Goal: Answer question/provide support: Share knowledge or assist other users

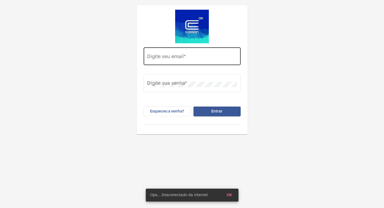
click at [162, 54] on div "Digite seu email *" at bounding box center [192, 55] width 90 height 19
click at [162, 58] on input "Digite seu email *" at bounding box center [192, 57] width 90 height 5
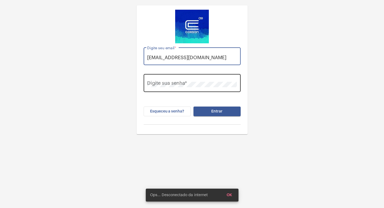
type input "[EMAIL_ADDRESS][DOMAIN_NAME]"
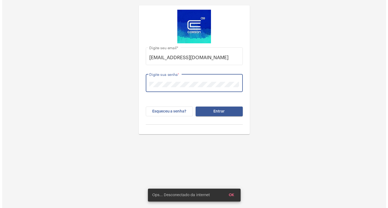
scroll to position [0, 0]
click at [193, 107] on button "Entrar" at bounding box center [216, 112] width 47 height 10
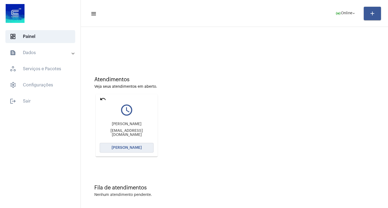
click at [129, 147] on span "[PERSON_NAME]" at bounding box center [126, 148] width 30 height 4
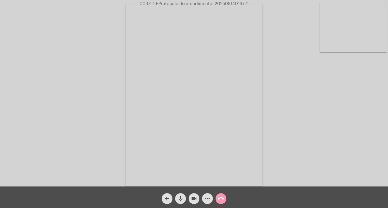
click at [359, 139] on div "Acessando Câmera e Microfone..." at bounding box center [194, 94] width 387 height 187
click at [226, 198] on button "call_end" at bounding box center [220, 198] width 11 height 11
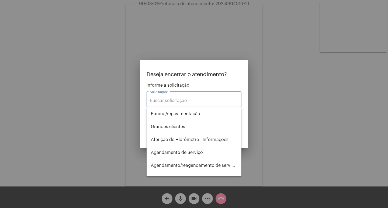
click at [185, 101] on input "Solicitação *" at bounding box center [194, 100] width 88 height 5
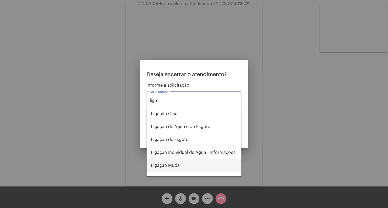
click at [194, 169] on span "Ligação Muda" at bounding box center [194, 165] width 86 height 13
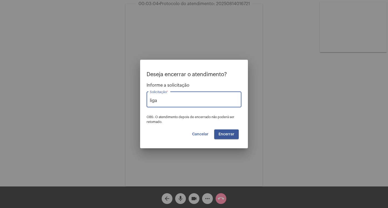
type input "Ligação Muda"
click at [223, 135] on span "Encerrar" at bounding box center [226, 134] width 16 height 4
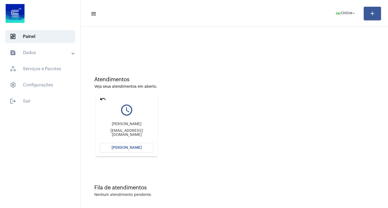
click at [101, 97] on mat-icon "undo" at bounding box center [103, 99] width 6 height 6
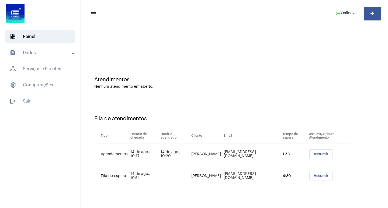
click at [315, 158] on button "Assumir" at bounding box center [320, 154] width 23 height 10
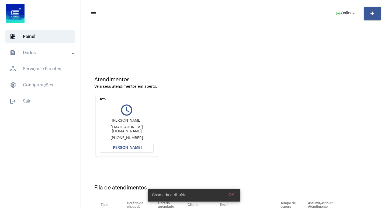
click at [131, 144] on button "[PERSON_NAME]" at bounding box center [127, 148] width 54 height 10
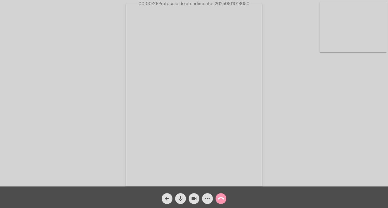
drag, startPoint x: 220, startPoint y: 36, endPoint x: 226, endPoint y: 45, distance: 10.5
click at [226, 45] on video at bounding box center [193, 95] width 137 height 183
click at [226, 45] on div "Acessando Câmera e Microfone..." at bounding box center [194, 94] width 387 height 187
click at [146, 76] on video at bounding box center [90, 95] width 137 height 183
click at [208, 199] on mat-icon "more_horiz" at bounding box center [207, 198] width 6 height 6
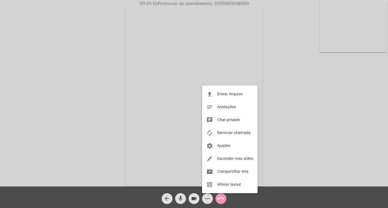
click at [98, 67] on div at bounding box center [194, 104] width 388 height 208
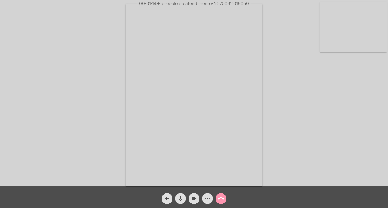
click at [74, 23] on div "Acessando Câmera e Microfone..." at bounding box center [194, 94] width 387 height 187
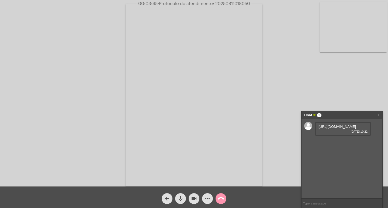
click at [332, 129] on link "[URL][DOMAIN_NAME]" at bounding box center [336, 127] width 37 height 4
click at [330, 144] on link "[URL][DOMAIN_NAME]" at bounding box center [336, 142] width 37 height 4
click at [343, 159] on link "[URL][DOMAIN_NAME]" at bounding box center [336, 157] width 37 height 4
click at [334, 175] on link "[URL][DOMAIN_NAME]" at bounding box center [336, 173] width 37 height 4
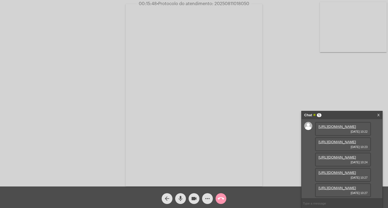
scroll to position [60, 0]
click at [205, 200] on mat-icon "more_horiz" at bounding box center [207, 198] width 6 height 6
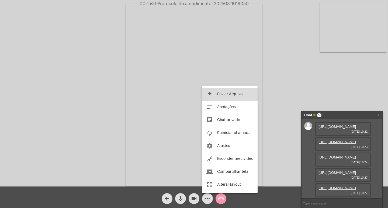
click at [226, 95] on span "Enviar Arquivo" at bounding box center [229, 94] width 25 height 4
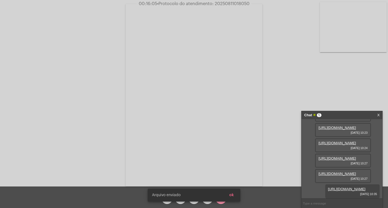
scroll to position [87, 0]
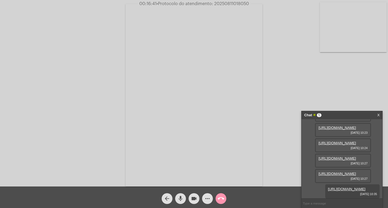
click at [180, 198] on mat-icon "mic" at bounding box center [180, 198] width 6 height 6
click at [193, 198] on mat-icon "videocam" at bounding box center [194, 198] width 6 height 6
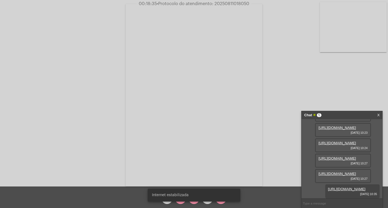
click at [180, 201] on snack-bar-container "Internet estabilizada" at bounding box center [194, 195] width 93 height 13
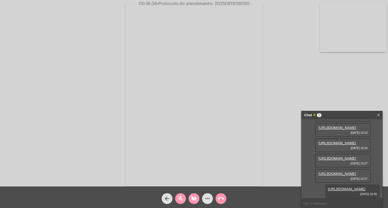
click at [179, 199] on mat-icon "mic_off" at bounding box center [180, 198] width 6 height 6
click at [194, 199] on mat-icon "videocam_off" at bounding box center [194, 198] width 6 height 6
click at [206, 196] on mat-icon "more_horiz" at bounding box center [207, 198] width 6 height 6
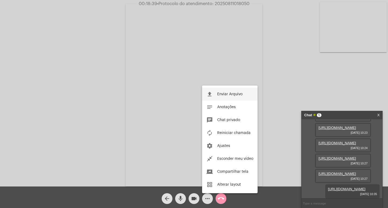
click at [219, 90] on button "file_upload Enviar Arquivo" at bounding box center [229, 94] width 55 height 13
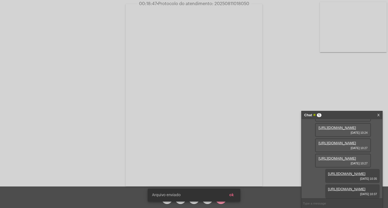
scroll to position [114, 0]
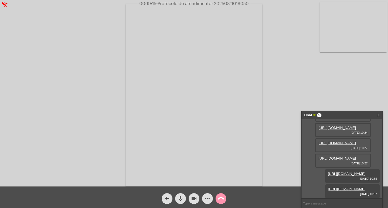
click at [220, 6] on span "00:19:15 • Protocolo do atendimento: 20250811018050" at bounding box center [194, 3] width 114 height 5
click at [220, 6] on span "00:19:17 • Protocolo do atendimento: 20250811018050" at bounding box center [193, 3] width 113 height 5
click at [219, 198] on mat-icon "call_end" at bounding box center [221, 198] width 6 height 6
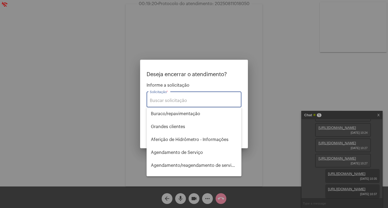
click at [193, 99] on input "Solicitação *" at bounding box center [194, 100] width 88 height 5
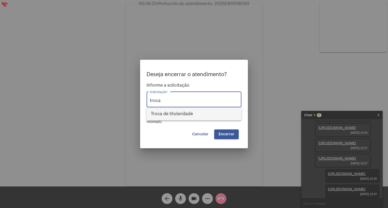
click at [191, 108] on span "Troca de titularidade" at bounding box center [194, 113] width 86 height 13
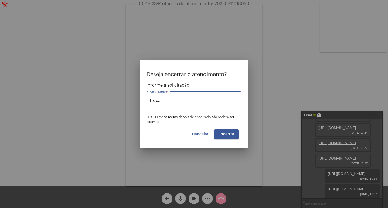
type input "Troca de titularidade"
click at [226, 134] on span "Encerrar" at bounding box center [226, 134] width 16 height 4
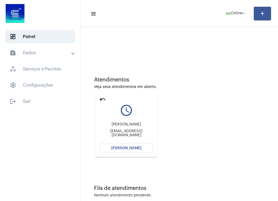
click at [102, 97] on mat-icon "undo" at bounding box center [103, 99] width 6 height 6
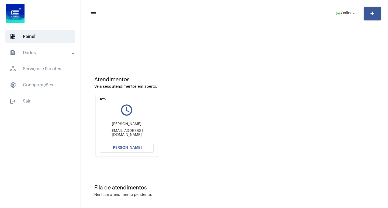
click at [100, 103] on div "undo" at bounding box center [103, 100] width 6 height 8
click at [100, 99] on mat-icon "undo" at bounding box center [103, 99] width 6 height 6
click at [105, 100] on mat-icon "undo" at bounding box center [103, 99] width 6 height 6
click at [127, 150] on button "[PERSON_NAME]" at bounding box center [127, 148] width 54 height 10
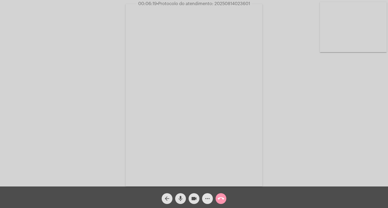
click at [206, 195] on mat-icon "more_horiz" at bounding box center [207, 198] width 6 height 6
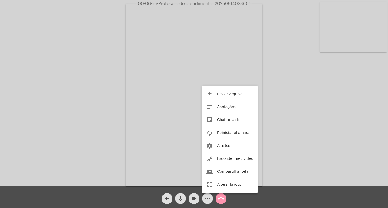
click at [49, 77] on div at bounding box center [194, 104] width 388 height 208
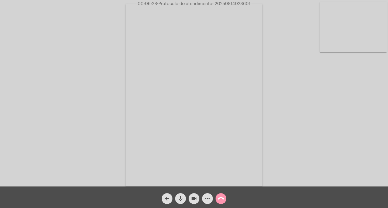
click at [204, 203] on span "more_horiz" at bounding box center [207, 198] width 6 height 11
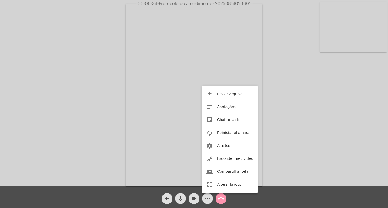
click at [264, 102] on div at bounding box center [194, 104] width 388 height 208
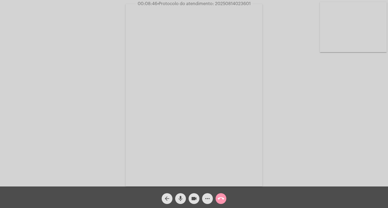
drag, startPoint x: 253, startPoint y: 51, endPoint x: 348, endPoint y: 128, distance: 121.8
click at [383, 125] on div "Acessando Câmera e Microfone..." at bounding box center [194, 94] width 387 height 187
drag, startPoint x: 259, startPoint y: 52, endPoint x: 271, endPoint y: 112, distance: 61.3
click at [271, 112] on div "Acessando Câmera e Microfone..." at bounding box center [194, 94] width 387 height 187
drag, startPoint x: 239, startPoint y: 49, endPoint x: 306, endPoint y: 62, distance: 68.3
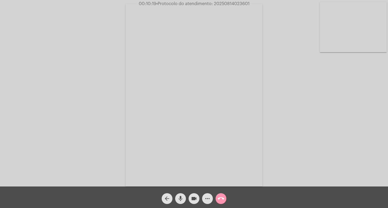
click at [307, 61] on div "Acessando Câmera e Microfone..." at bounding box center [194, 94] width 387 height 187
drag, startPoint x: 254, startPoint y: 51, endPoint x: 329, endPoint y: 59, distance: 76.1
click at [329, 59] on div "Acessando Câmera e Microfone..." at bounding box center [194, 94] width 387 height 187
click at [236, 5] on span "• Protocolo do atendimento: 20250814023601" at bounding box center [202, 4] width 93 height 4
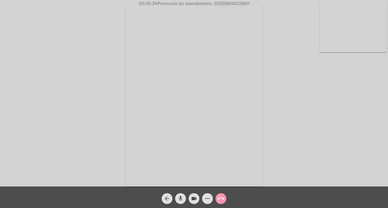
click at [236, 5] on span "• Protocolo do atendimento: 20250814023601" at bounding box center [202, 4] width 93 height 4
copy span "20250814023601"
click at [222, 203] on span "call_end" at bounding box center [221, 198] width 6 height 11
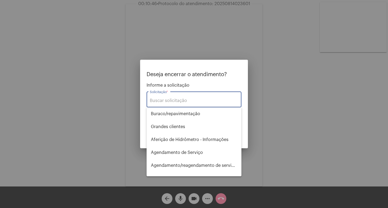
click at [168, 100] on input "Solicitação *" at bounding box center [194, 100] width 88 height 5
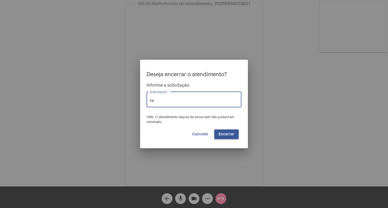
type input "r"
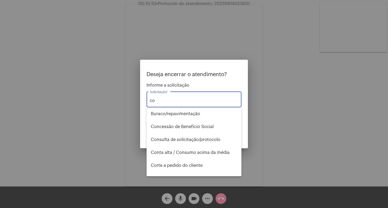
type input "c"
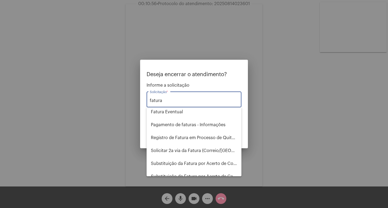
scroll to position [54, 0]
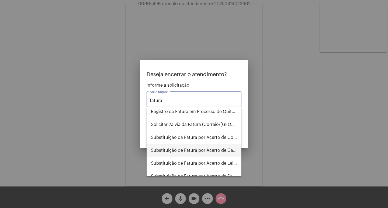
click at [200, 152] on span "Substituição de Fatura por Acerto de Cadastro" at bounding box center [194, 150] width 86 height 13
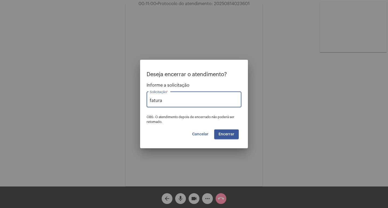
type input "Substituição de Fatura por Acerto de Cadastro"
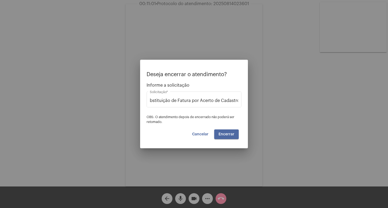
click at [225, 137] on button "Encerrar" at bounding box center [226, 135] width 25 height 10
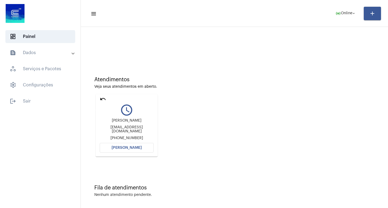
click at [104, 99] on mat-icon "undo" at bounding box center [103, 99] width 6 height 6
click at [102, 97] on mat-icon "undo" at bounding box center [103, 99] width 6 height 6
click at [98, 97] on mat-card "undo query_builder Giovani [EMAIL_ADDRESS][DOMAIN_NAME] [PERSON_NAME]" at bounding box center [127, 125] width 62 height 62
click at [101, 98] on mat-icon "undo" at bounding box center [103, 99] width 6 height 6
click at [102, 100] on mat-icon "undo" at bounding box center [103, 99] width 6 height 6
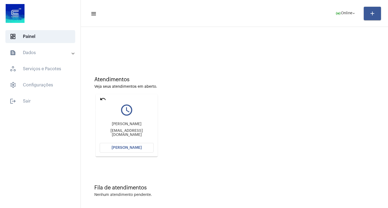
click at [102, 101] on mat-icon "undo" at bounding box center [103, 99] width 6 height 6
click at [106, 97] on mat-icon "undo" at bounding box center [103, 99] width 6 height 6
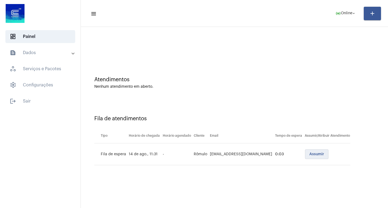
click at [314, 156] on span "Assumir" at bounding box center [316, 154] width 15 height 4
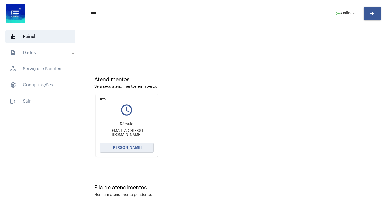
click at [116, 144] on button "[PERSON_NAME]" at bounding box center [127, 148] width 54 height 10
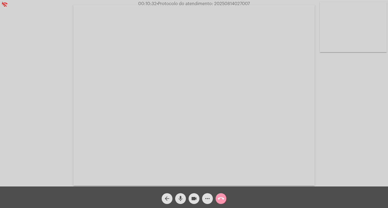
click at [222, 55] on video at bounding box center [193, 95] width 241 height 181
click at [166, 58] on video at bounding box center [98, 94] width 186 height 139
click at [358, 79] on div "Acessando Câmera e Microfone..." at bounding box center [194, 94] width 387 height 187
click at [219, 5] on span "• Protocolo do atendimento: 20250814027007" at bounding box center [202, 4] width 93 height 4
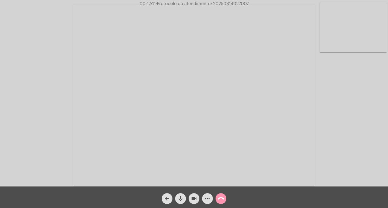
click at [225, 199] on button "call_end" at bounding box center [220, 198] width 11 height 11
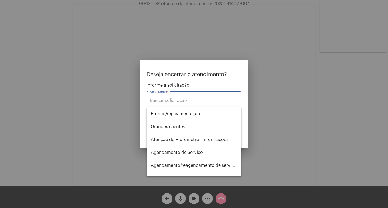
click at [189, 101] on input "Solicitação *" at bounding box center [194, 100] width 88 height 5
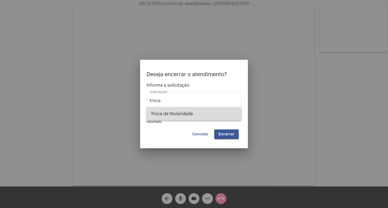
click at [162, 112] on span "Troca de titularidade" at bounding box center [194, 113] width 86 height 13
type input "Troca de titularidade"
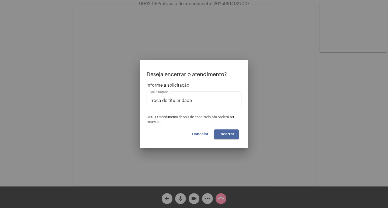
click at [224, 134] on span "Encerrar" at bounding box center [226, 134] width 16 height 4
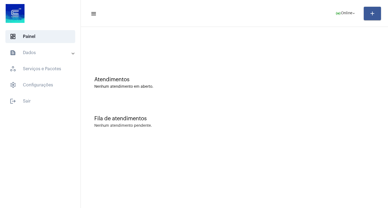
drag, startPoint x: 37, startPoint y: 48, endPoint x: 36, endPoint y: 51, distance: 3.9
click at [36, 51] on mat-expansion-panel-header "text_snippet_outlined Dados" at bounding box center [41, 52] width 77 height 13
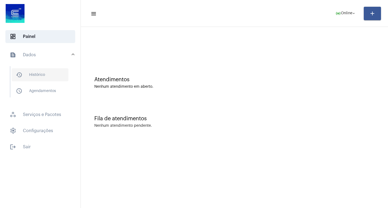
click at [53, 80] on span "history_outlined Histórico" at bounding box center [40, 74] width 57 height 13
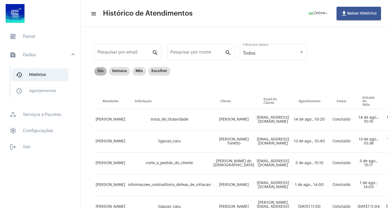
click at [104, 74] on mat-chip "Dia" at bounding box center [100, 71] width 12 height 9
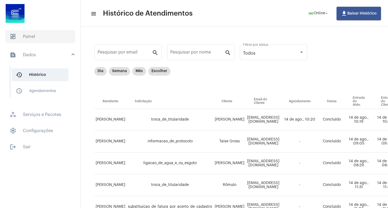
click at [39, 36] on span "dashboard Painel" at bounding box center [40, 36] width 70 height 13
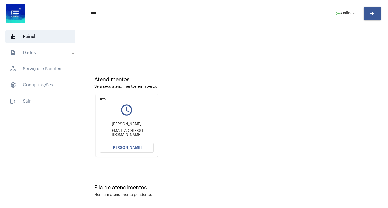
click at [104, 100] on mat-icon "undo" at bounding box center [103, 99] width 6 height 6
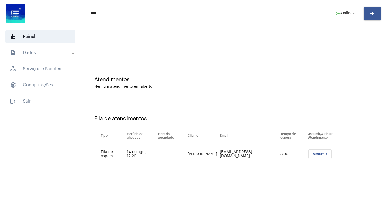
click at [318, 154] on span "Assumir" at bounding box center [319, 154] width 15 height 4
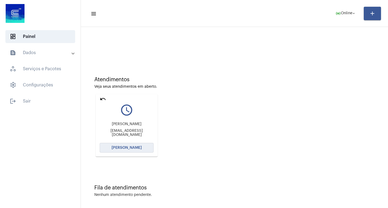
click at [146, 149] on button "[PERSON_NAME]" at bounding box center [127, 148] width 54 height 10
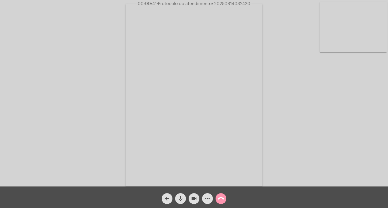
click at [226, 201] on div "call_end" at bounding box center [220, 197] width 13 height 13
click at [216, 202] on button "call_end" at bounding box center [220, 198] width 11 height 11
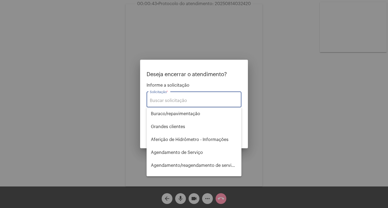
click at [179, 104] on div "Solicitação *" at bounding box center [194, 98] width 88 height 17
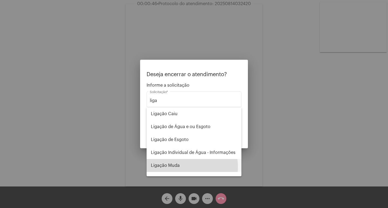
click at [183, 167] on span "Ligação Muda" at bounding box center [194, 165] width 86 height 13
type input "Ligação Muda"
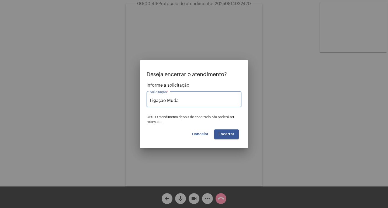
click at [224, 135] on span "Encerrar" at bounding box center [226, 134] width 16 height 4
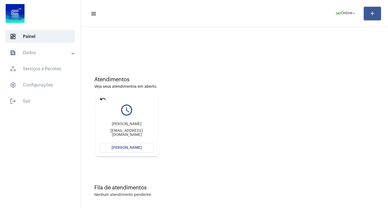
click at [104, 102] on mat-icon "undo" at bounding box center [103, 99] width 6 height 6
click at [138, 148] on span "[PERSON_NAME]" at bounding box center [126, 148] width 30 height 4
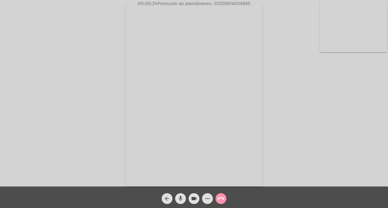
click at [170, 197] on button "arrow_back" at bounding box center [167, 198] width 11 height 11
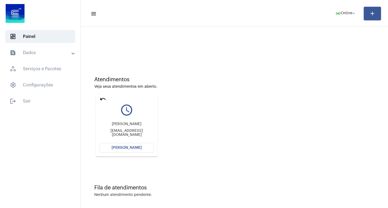
click at [100, 102] on mat-icon "undo" at bounding box center [103, 99] width 6 height 6
click at [128, 145] on button "[PERSON_NAME]" at bounding box center [127, 148] width 54 height 10
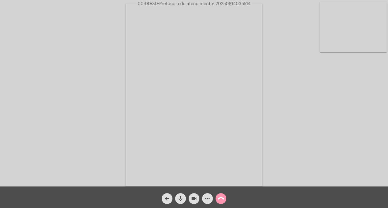
click at [182, 198] on mat-icon "mic" at bounding box center [180, 198] width 6 height 6
click at [193, 200] on mat-icon "videocam" at bounding box center [194, 198] width 6 height 6
click at [182, 196] on mat-icon "mic_off" at bounding box center [180, 198] width 6 height 6
click at [193, 196] on mat-icon "videocam_off" at bounding box center [194, 198] width 6 height 6
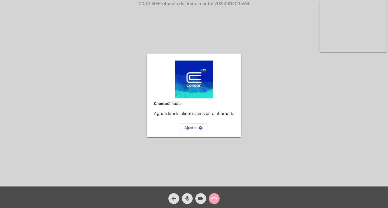
click at [211, 198] on mat-icon "call_end" at bounding box center [214, 198] width 6 height 6
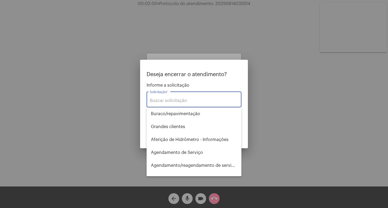
click at [173, 104] on div "Solicitação *" at bounding box center [194, 98] width 88 height 17
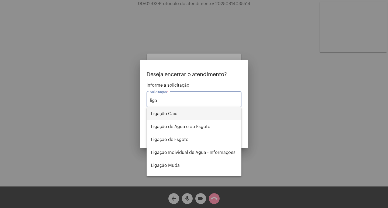
click at [177, 110] on span "Ligação Caiu" at bounding box center [194, 113] width 86 height 13
type input "Ligação Caiu"
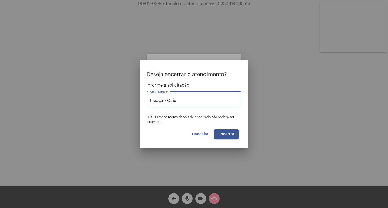
click at [229, 133] on span "Encerrar" at bounding box center [226, 134] width 16 height 4
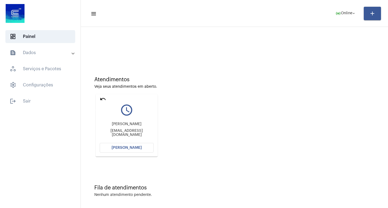
click at [104, 99] on mat-icon "undo" at bounding box center [103, 99] width 6 height 6
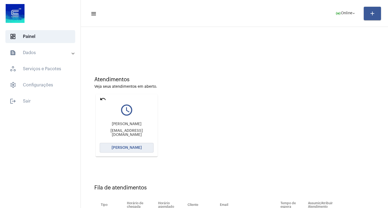
click at [149, 147] on button "[PERSON_NAME]" at bounding box center [127, 148] width 54 height 10
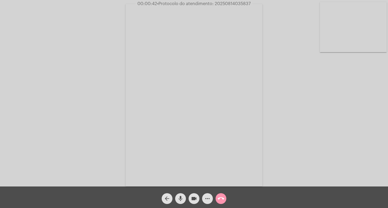
click at [208, 198] on mat-icon "more_horiz" at bounding box center [207, 198] width 6 height 6
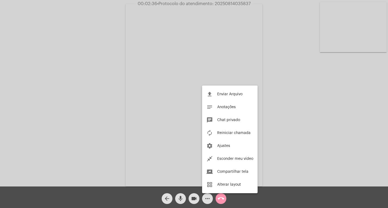
click at [195, 105] on div at bounding box center [194, 104] width 388 height 208
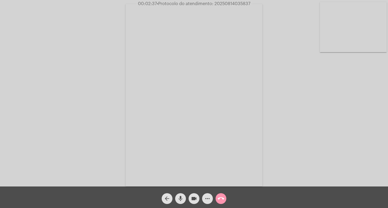
click at [190, 200] on button "videocam" at bounding box center [193, 198] width 11 height 11
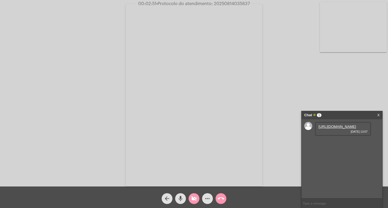
click at [191, 200] on mat-icon "videocam_off" at bounding box center [194, 198] width 6 height 6
click at [329, 129] on link "[URL][DOMAIN_NAME]" at bounding box center [336, 127] width 37 height 4
click at [331, 144] on link "[URL][DOMAIN_NAME]" at bounding box center [336, 142] width 37 height 4
click at [334, 159] on link "[URL][DOMAIN_NAME]" at bounding box center [336, 157] width 37 height 4
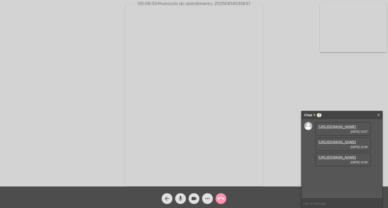
click at [192, 200] on mat-icon "videocam" at bounding box center [194, 198] width 6 height 6
click at [192, 200] on mat-icon "videocam_off" at bounding box center [194, 198] width 6 height 6
click at [194, 198] on mat-icon "videocam" at bounding box center [194, 198] width 6 height 6
click at [184, 199] on button "mic" at bounding box center [180, 198] width 11 height 11
click at [181, 199] on mat-icon "mic_off" at bounding box center [180, 198] width 6 height 6
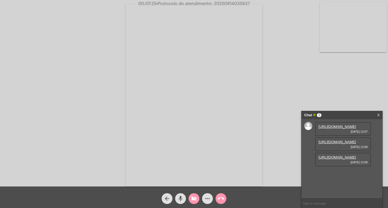
click at [189, 201] on button "videocam_off" at bounding box center [193, 198] width 11 height 11
click at [320, 202] on input "text" at bounding box center [341, 203] width 81 height 9
paste input "2859508"
type input "2859508"
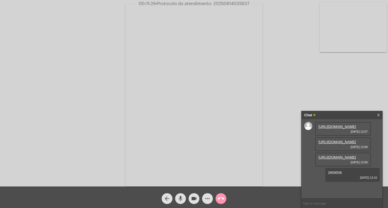
click at [204, 198] on button "more_horiz" at bounding box center [207, 198] width 11 height 11
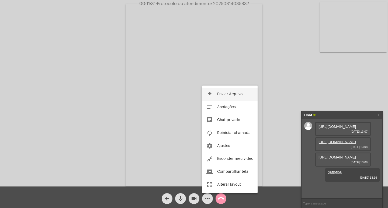
click at [231, 93] on span "Enviar Arquivo" at bounding box center [229, 94] width 25 height 4
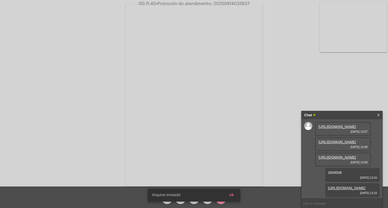
scroll to position [47, 0]
click at [227, 4] on span "• Protocolo do atendimento: 20250814035837" at bounding box center [201, 4] width 93 height 4
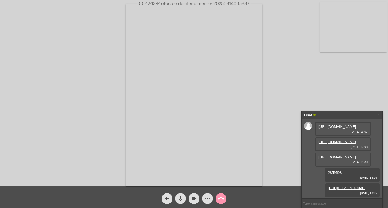
click at [227, 4] on span "• Protocolo do atendimento: 20250814035837" at bounding box center [202, 4] width 93 height 4
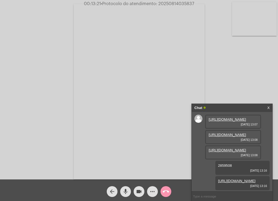
click at [258, 108] on div "Chat" at bounding box center [227, 108] width 64 height 8
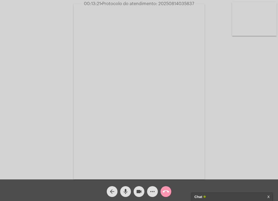
click at [168, 193] on mat-icon "call_end" at bounding box center [166, 191] width 6 height 6
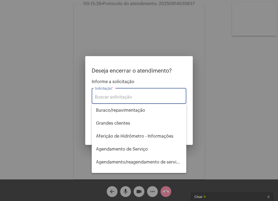
click at [124, 99] on input "Solicitação *" at bounding box center [139, 97] width 88 height 5
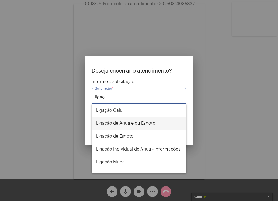
click at [133, 122] on span "Ligação de Água e ou Esgoto" at bounding box center [139, 123] width 86 height 13
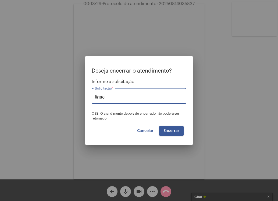
type input "Ligação de Água e ou Esgoto"
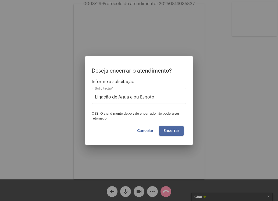
click at [173, 131] on span "Encerrar" at bounding box center [172, 131] width 16 height 4
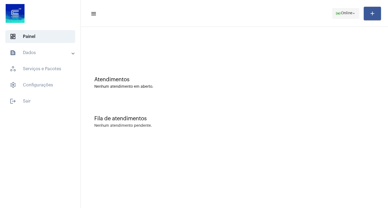
click at [348, 13] on span "Online" at bounding box center [347, 14] width 12 height 4
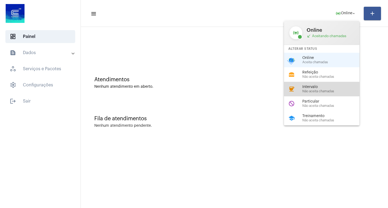
click at [323, 84] on div "coffee Intervalo Não aceita chamadas" at bounding box center [326, 89] width 84 height 15
